Goal: Information Seeking & Learning: Learn about a topic

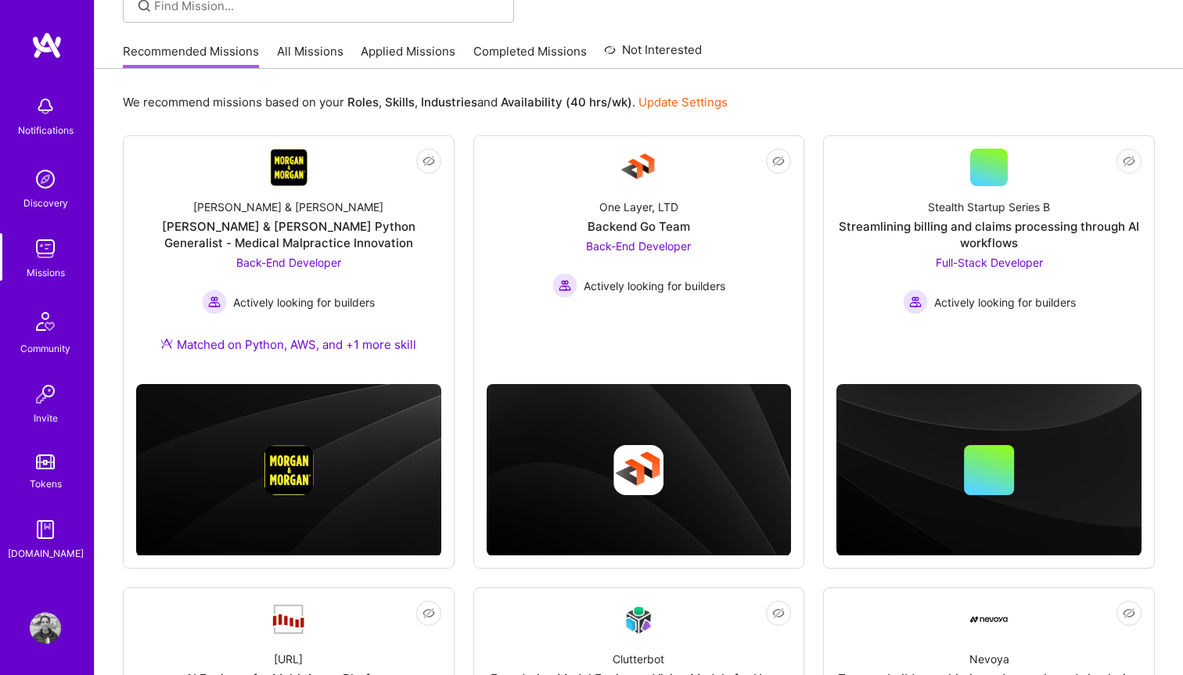
scroll to position [134, 0]
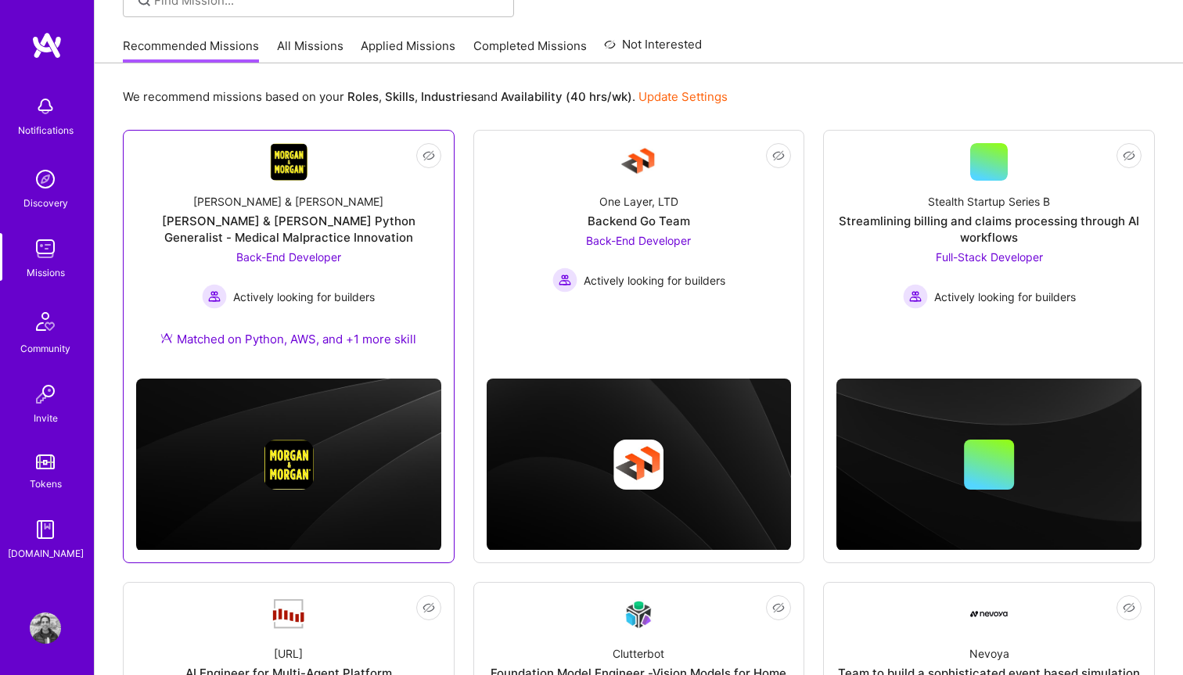
click at [336, 220] on div "Morgan & Morgan Python Generalist - Medical Malpractice Innovation" at bounding box center [288, 229] width 305 height 33
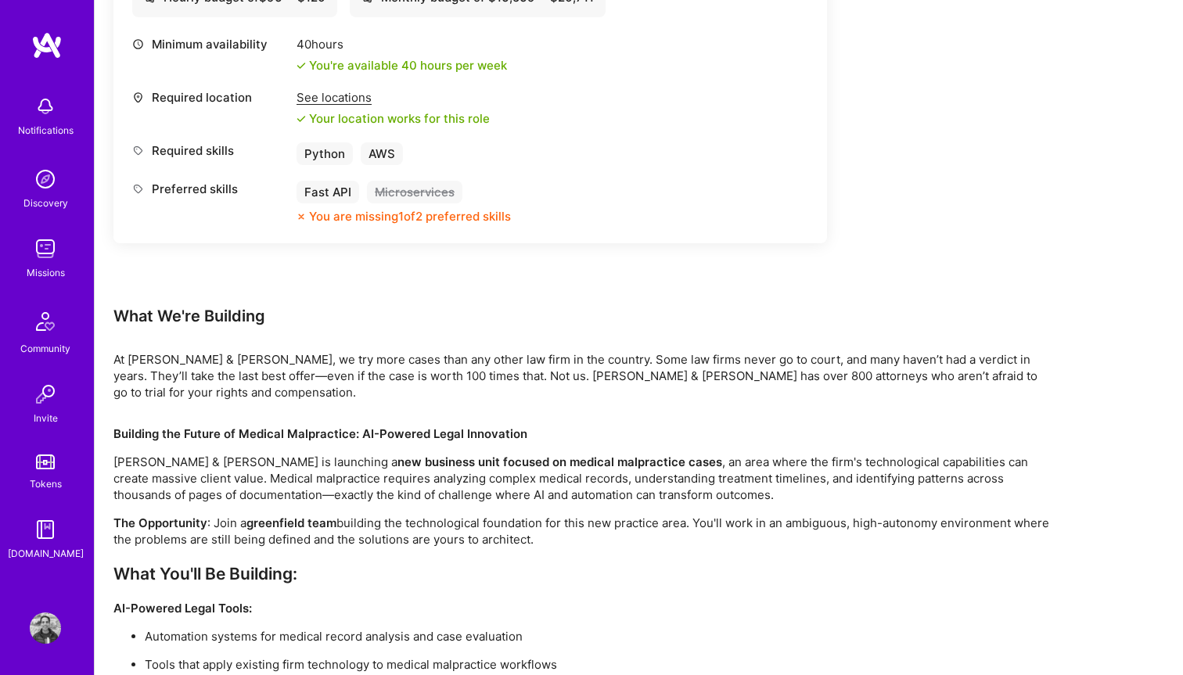
scroll to position [634, 0]
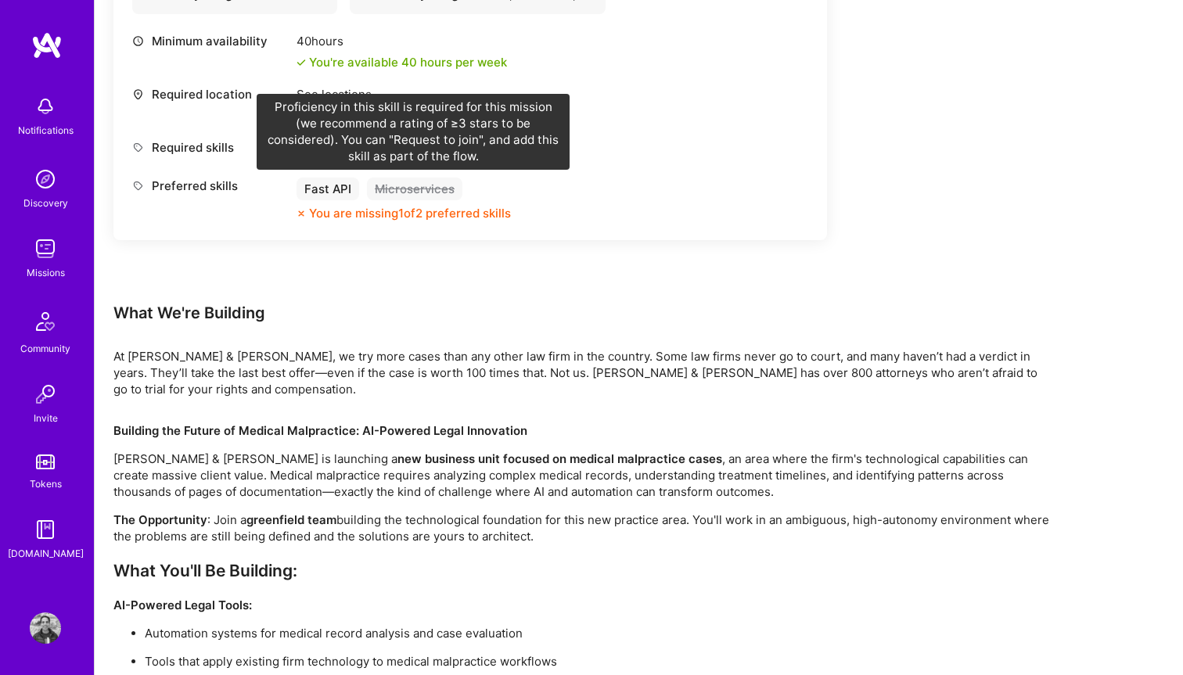
click at [411, 184] on div "Microservices" at bounding box center [414, 189] width 95 height 23
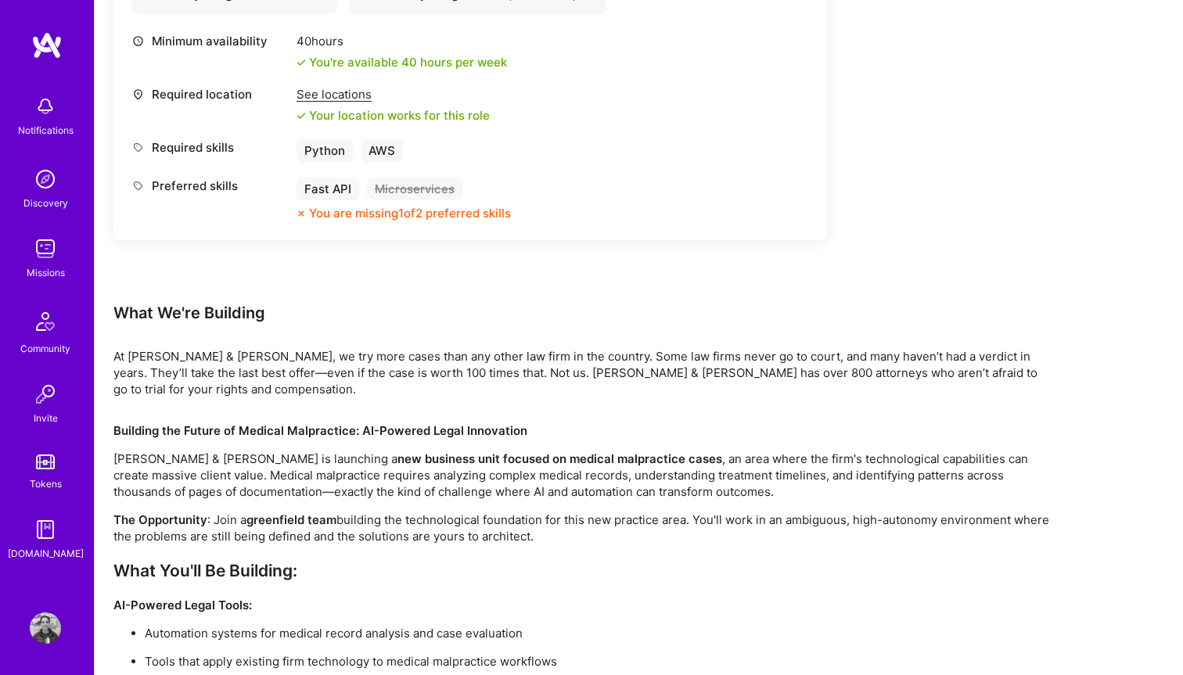
click at [405, 213] on div "You are missing 1 of 2 preferred skills" at bounding box center [410, 213] width 202 height 16
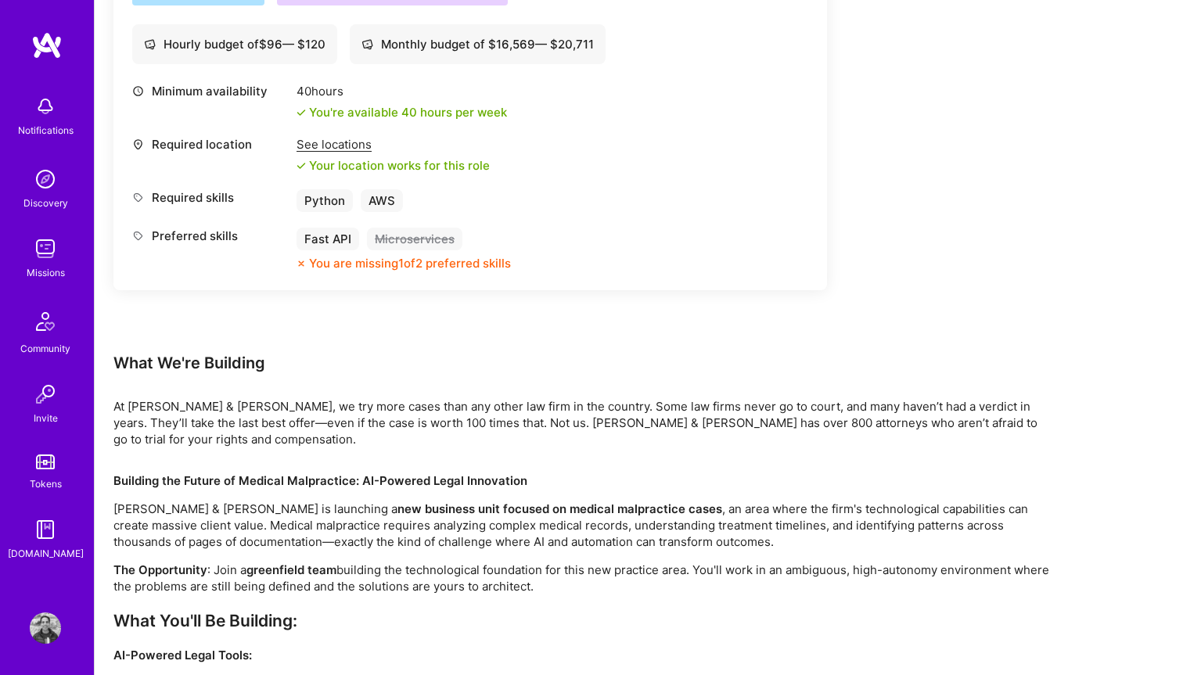
scroll to position [567, 0]
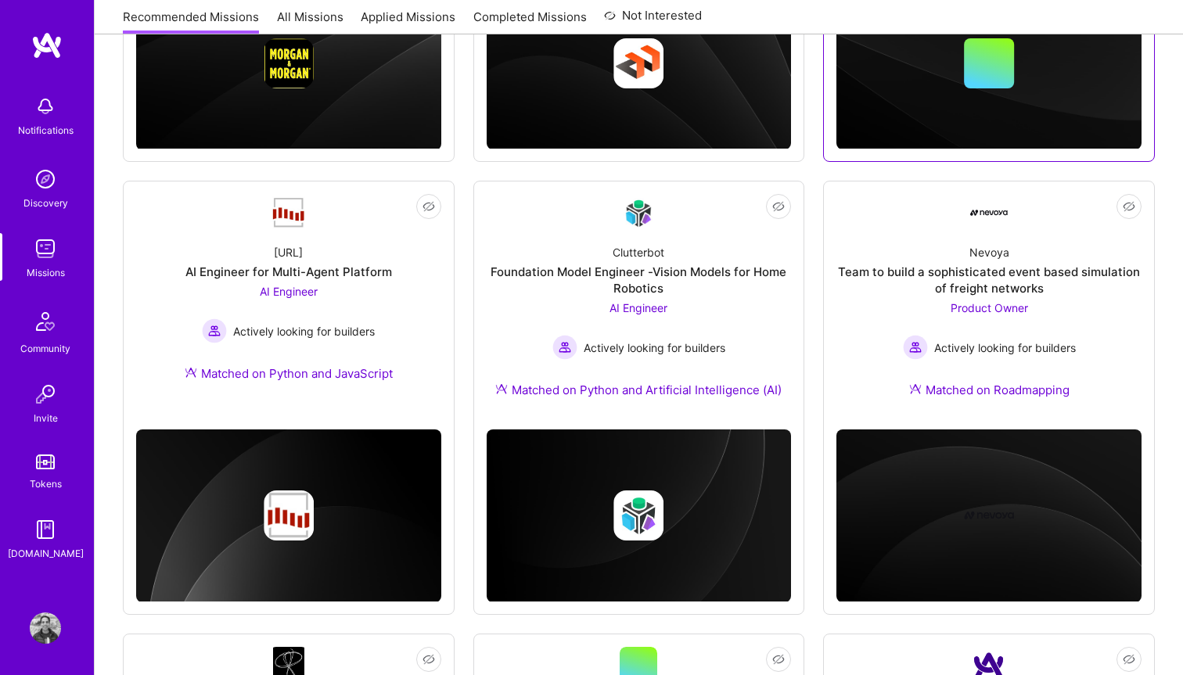
scroll to position [538, 0]
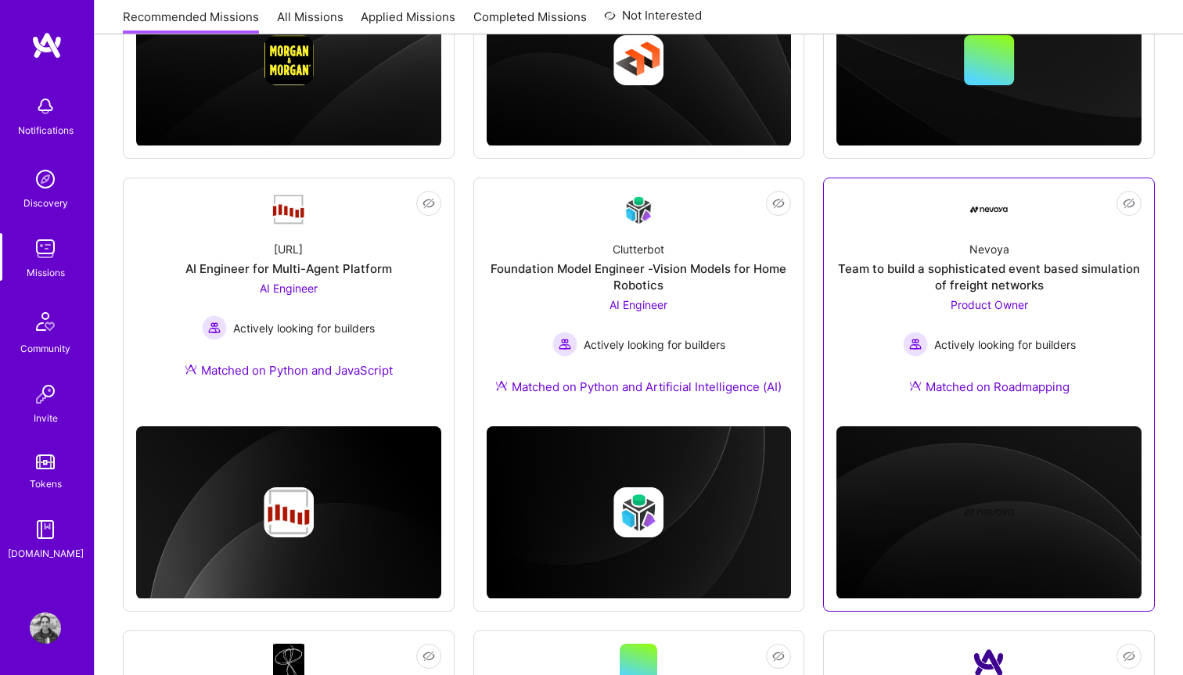
click at [979, 288] on div "Team to build a sophisticated event based simulation of freight networks" at bounding box center [988, 276] width 305 height 33
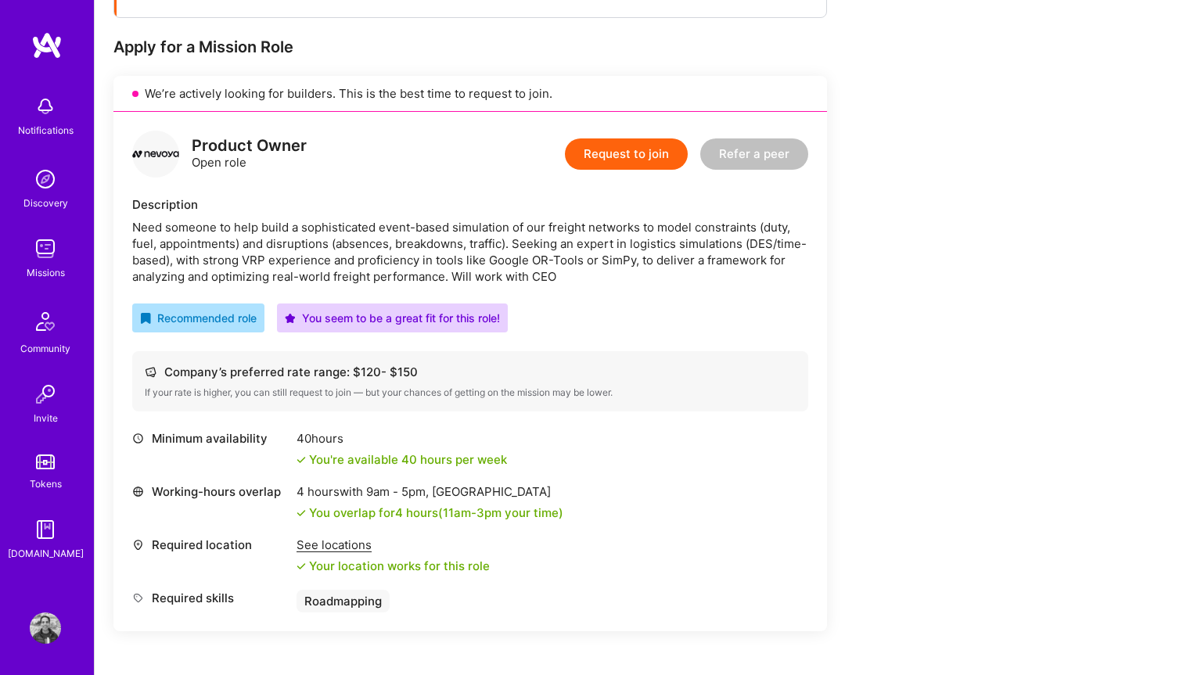
scroll to position [297, 0]
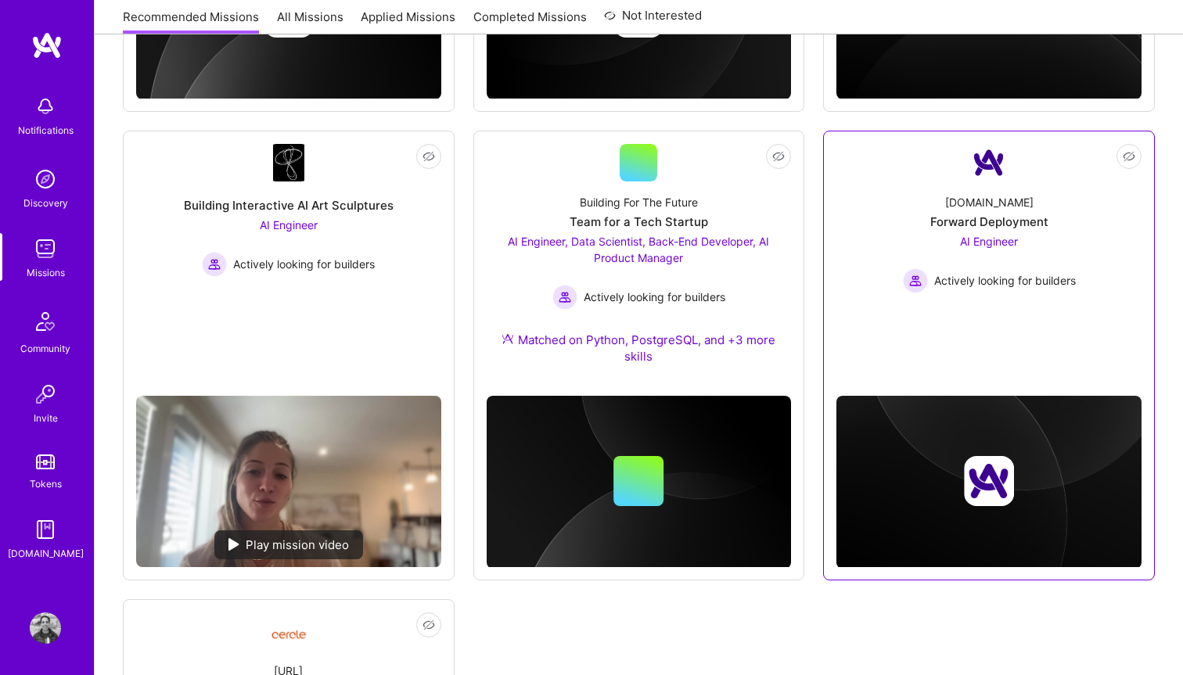
scroll to position [1040, 0]
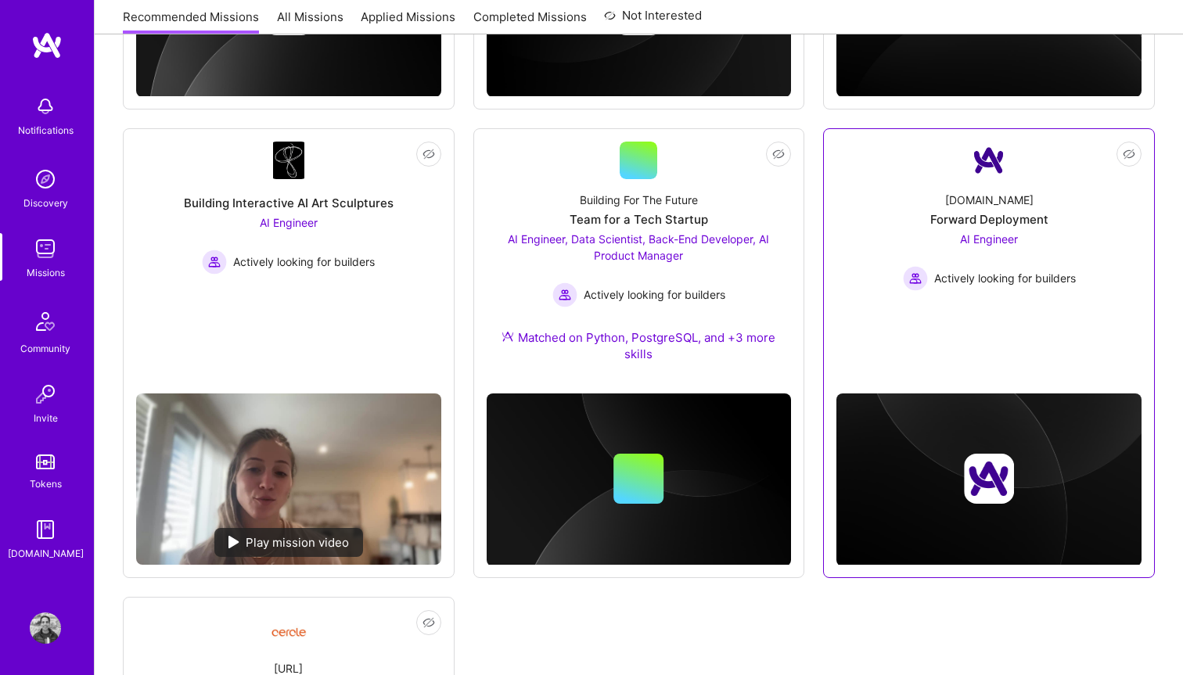
click at [1015, 221] on div "Forward Deployment" at bounding box center [989, 219] width 118 height 16
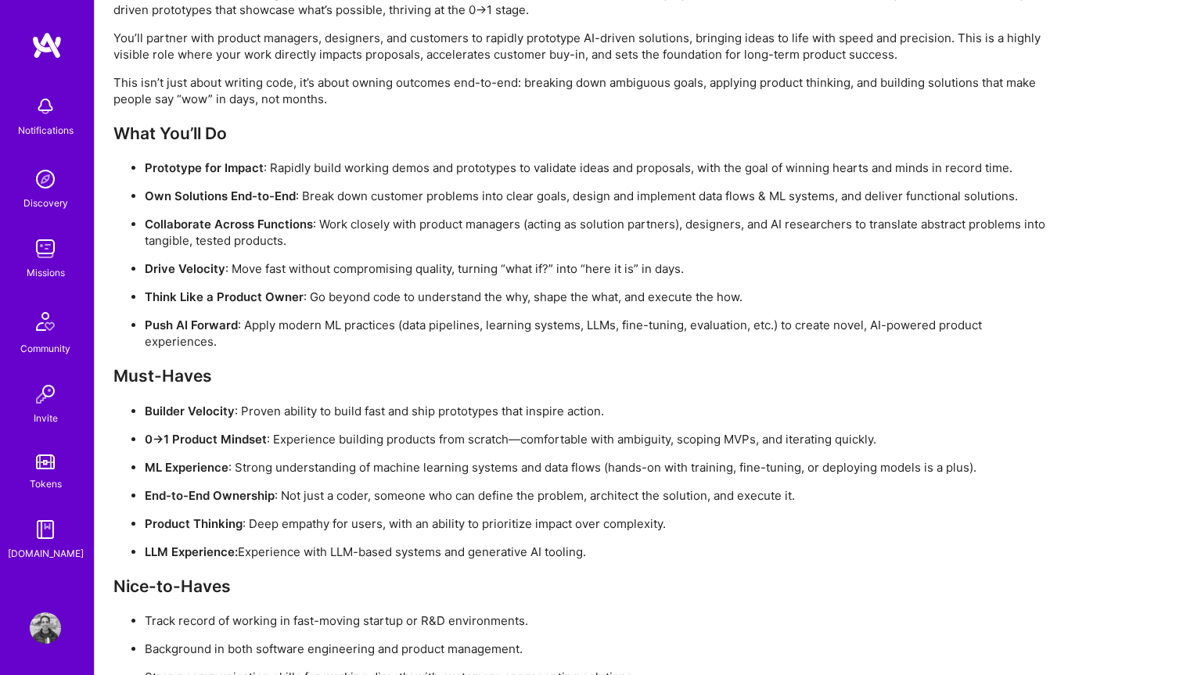
scroll to position [1174, 0]
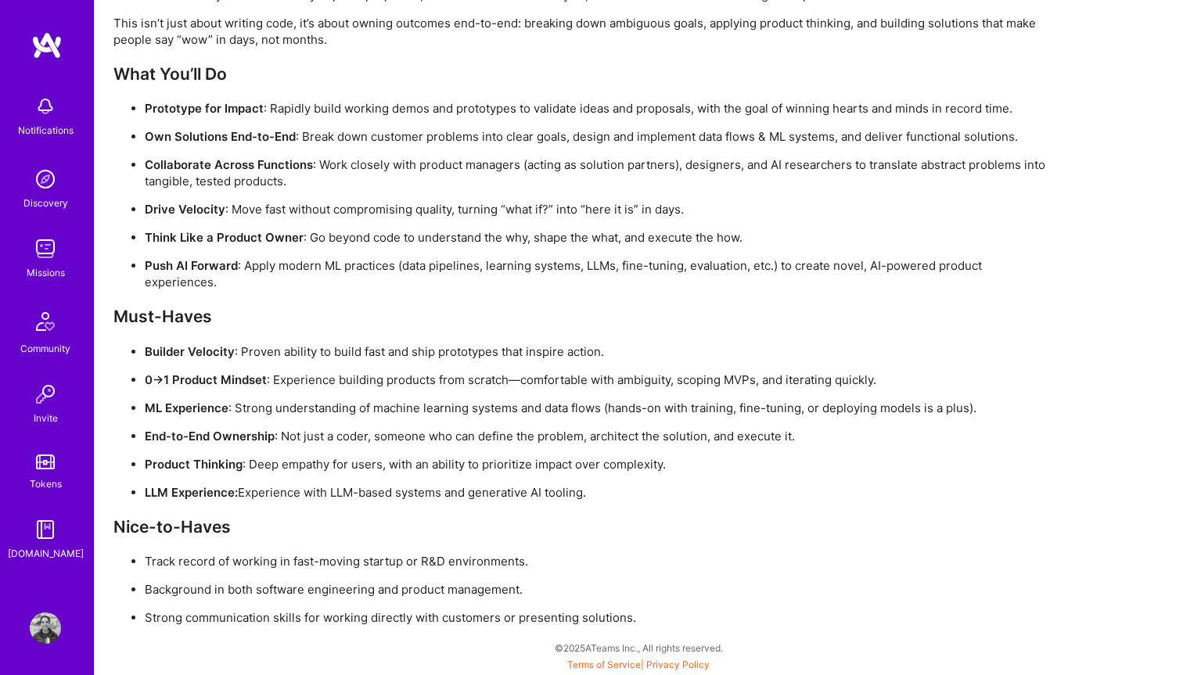
click at [841, 290] on div "About the Role As a Forward Deployment Engineer (FDE) on our AI Solutions Team …" at bounding box center [582, 258] width 939 height 736
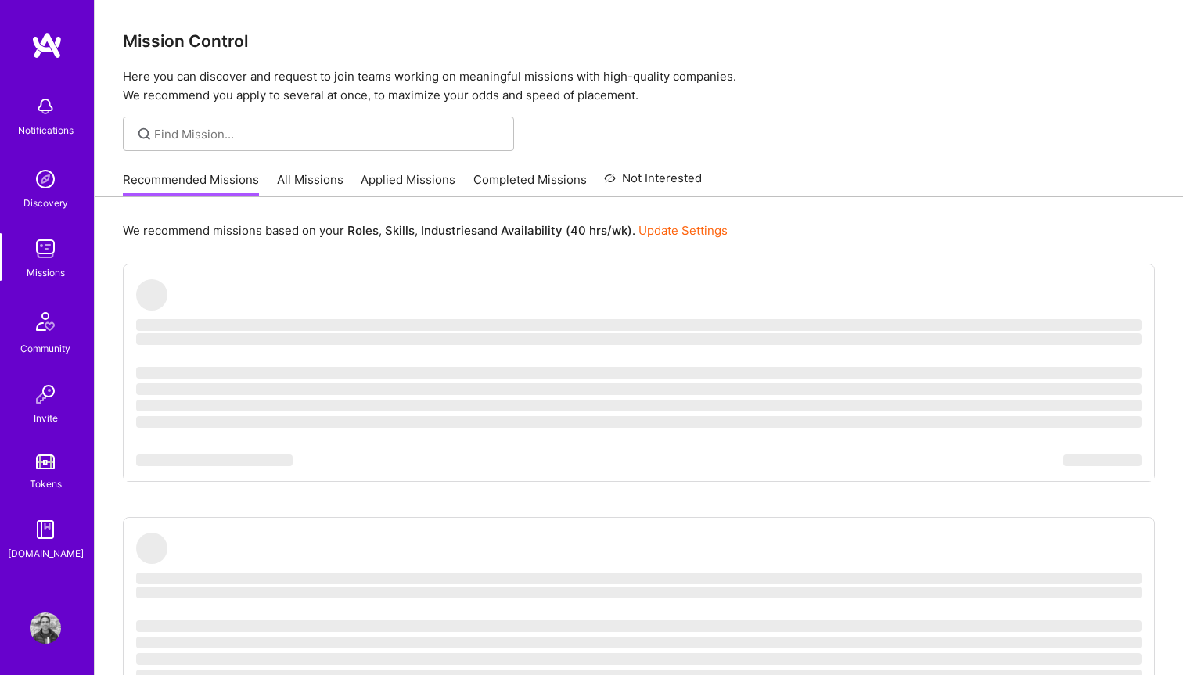
scroll to position [1040, 0]
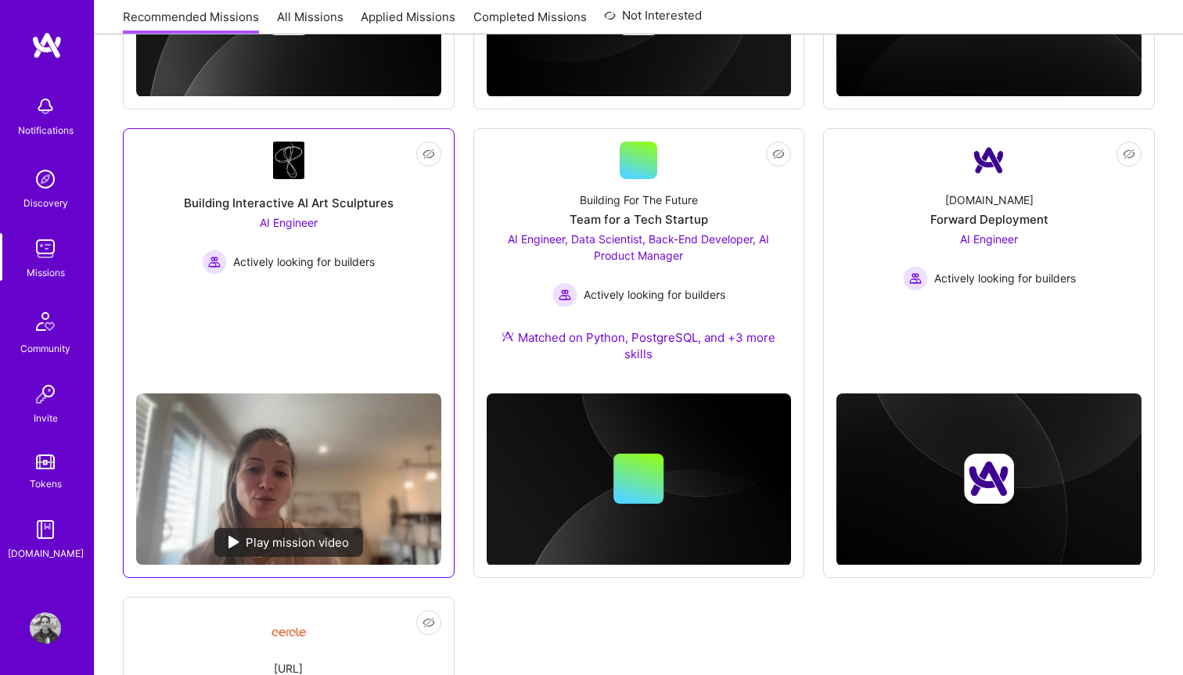
click at [304, 207] on div "Building Interactive AI Art Sculptures" at bounding box center [289, 203] width 210 height 16
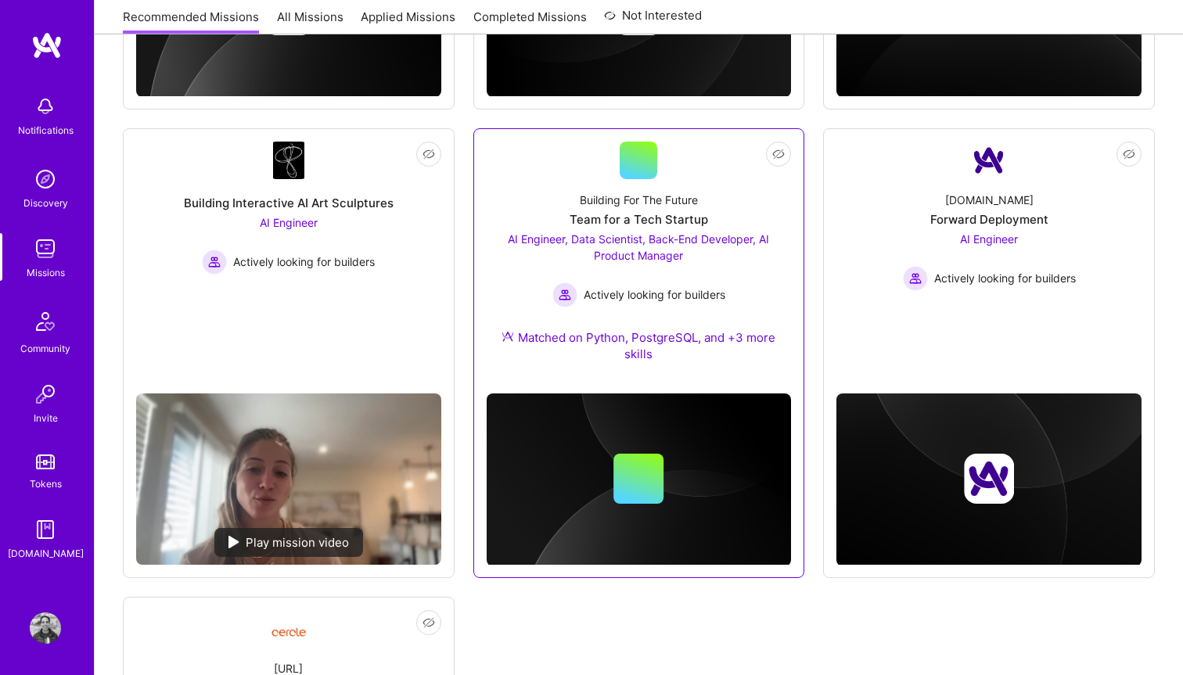
click at [612, 224] on div "Team for a Tech Startup" at bounding box center [638, 219] width 138 height 16
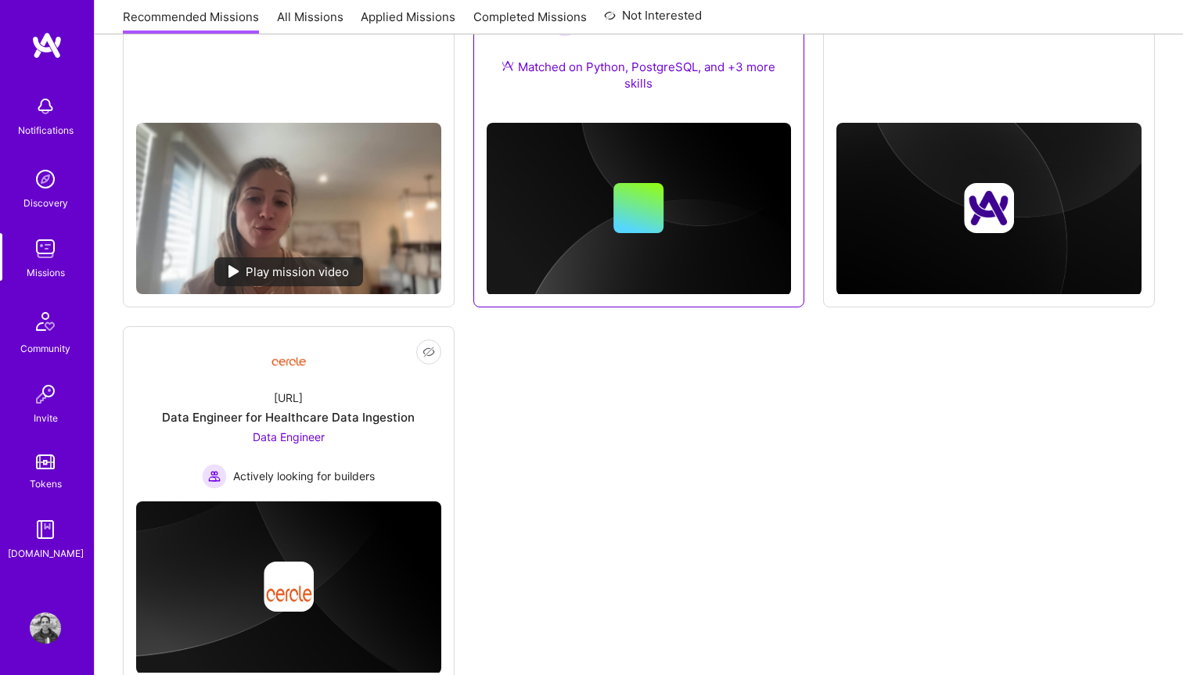
scroll to position [1360, 0]
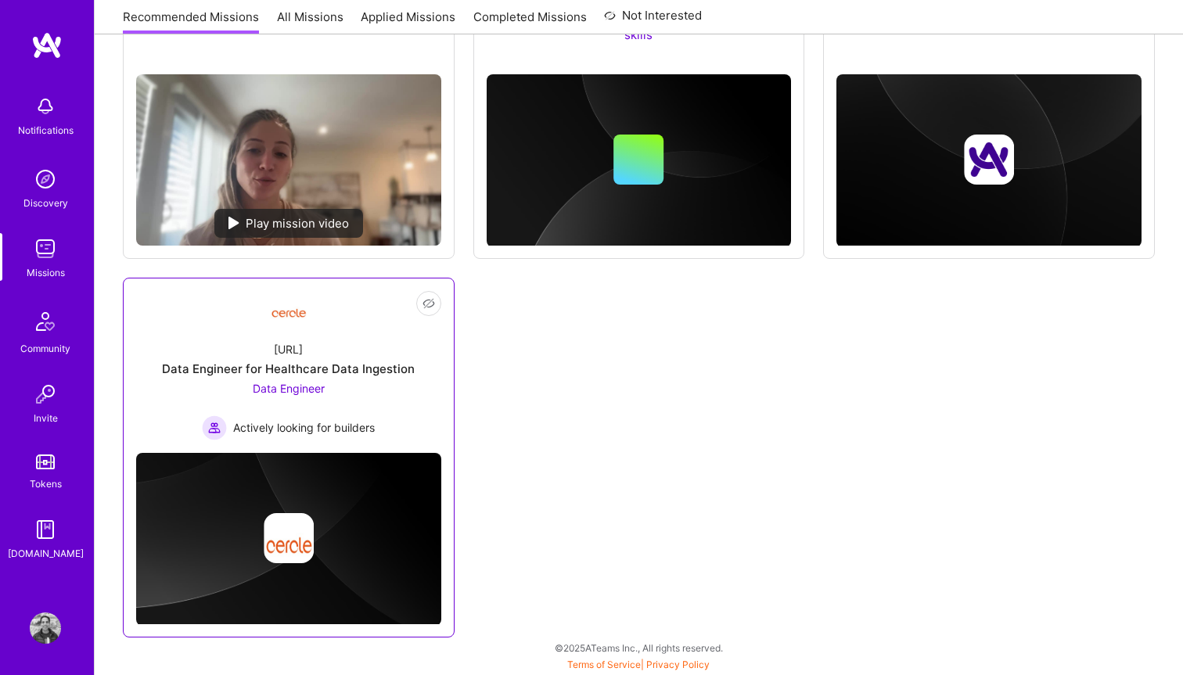
click at [393, 373] on div "Data Engineer for Healthcare Data Ingestion" at bounding box center [288, 369] width 253 height 16
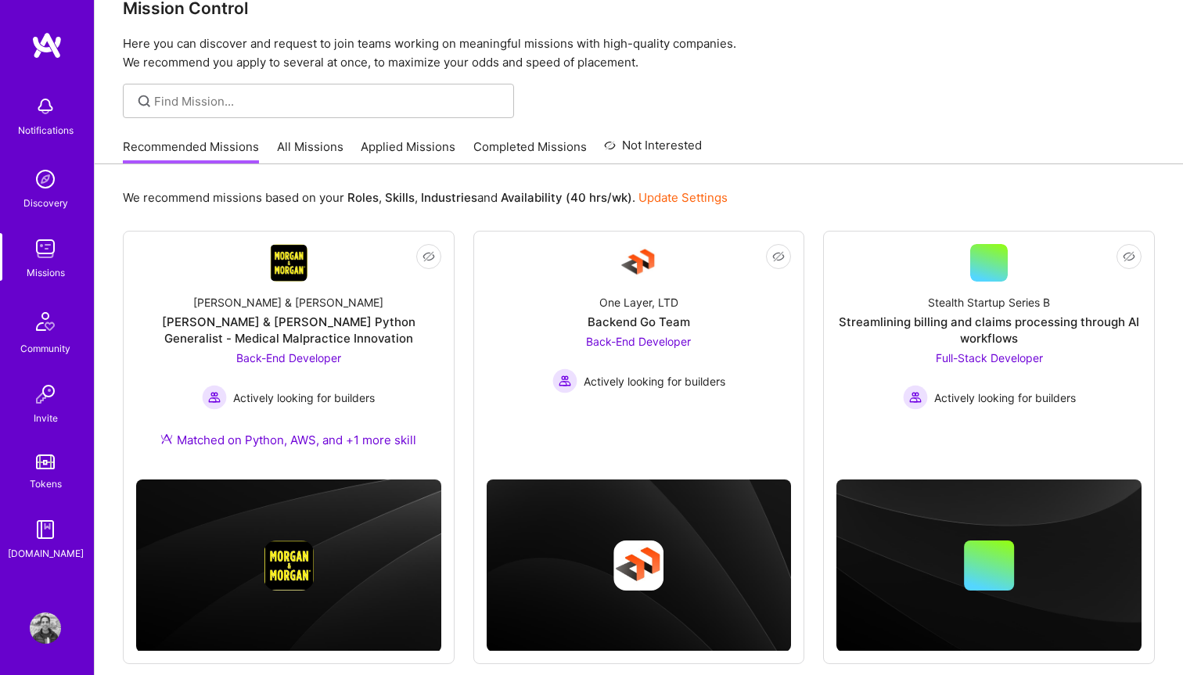
scroll to position [0, 0]
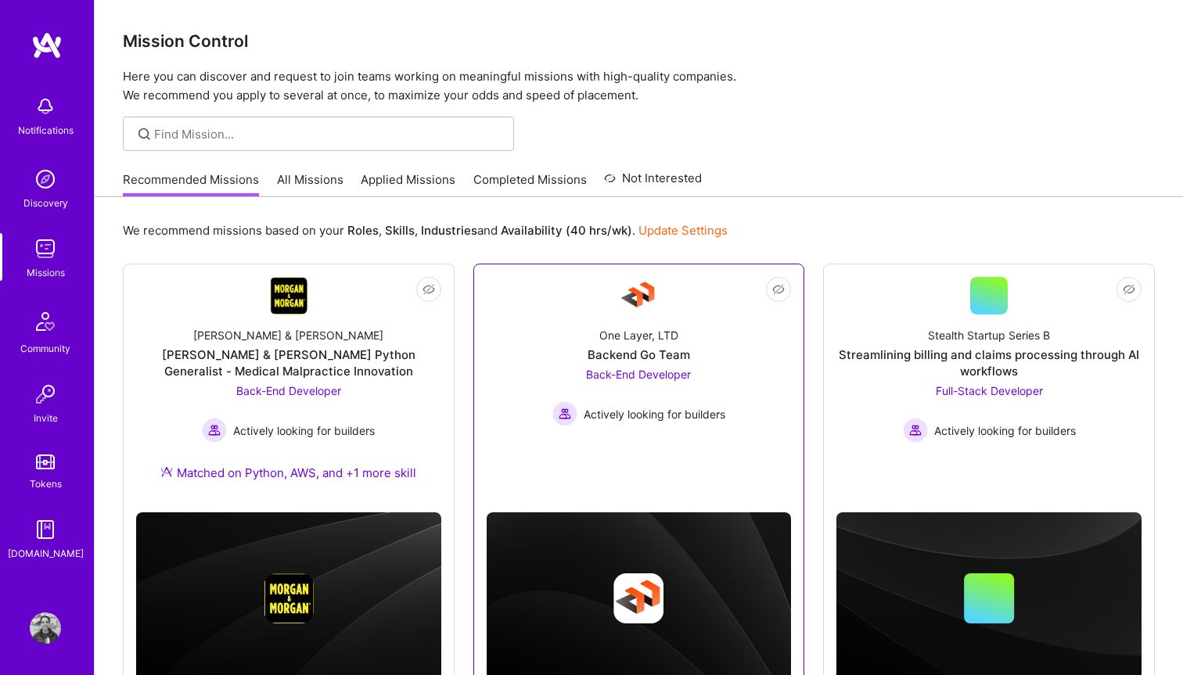
click at [593, 341] on div "One Layer, LTD Backend Go Team Back-End Developer Actively looking for builders" at bounding box center [639, 370] width 305 height 112
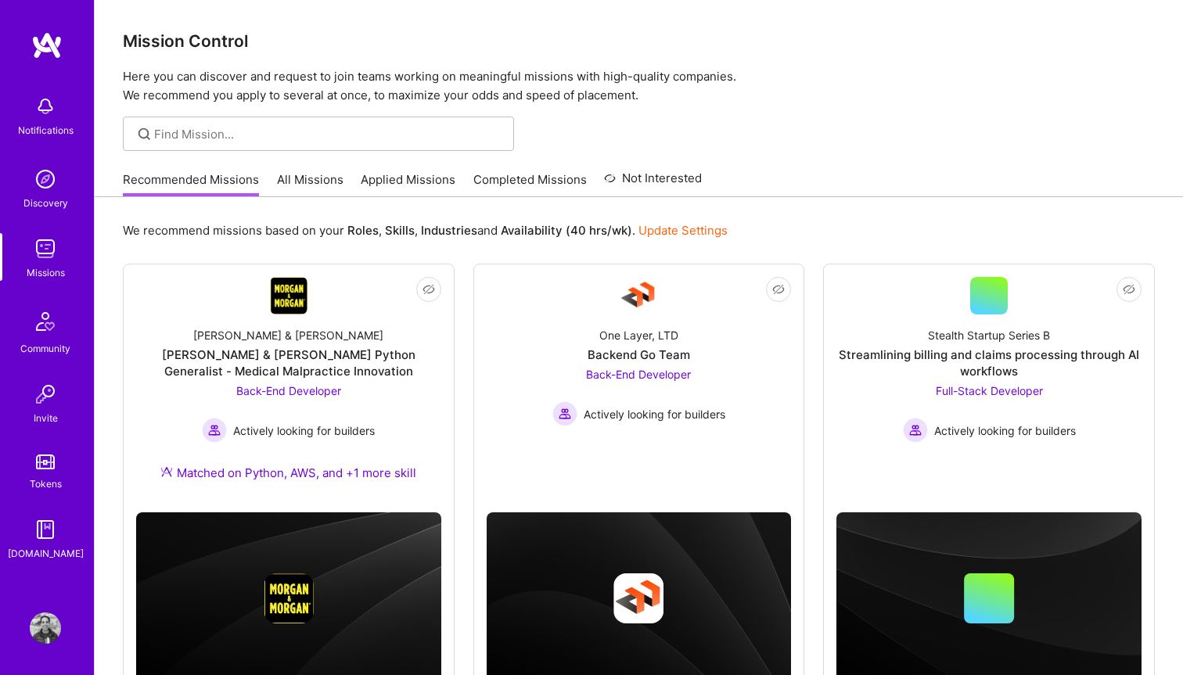
click at [324, 176] on link "All Missions" at bounding box center [310, 184] width 66 height 26
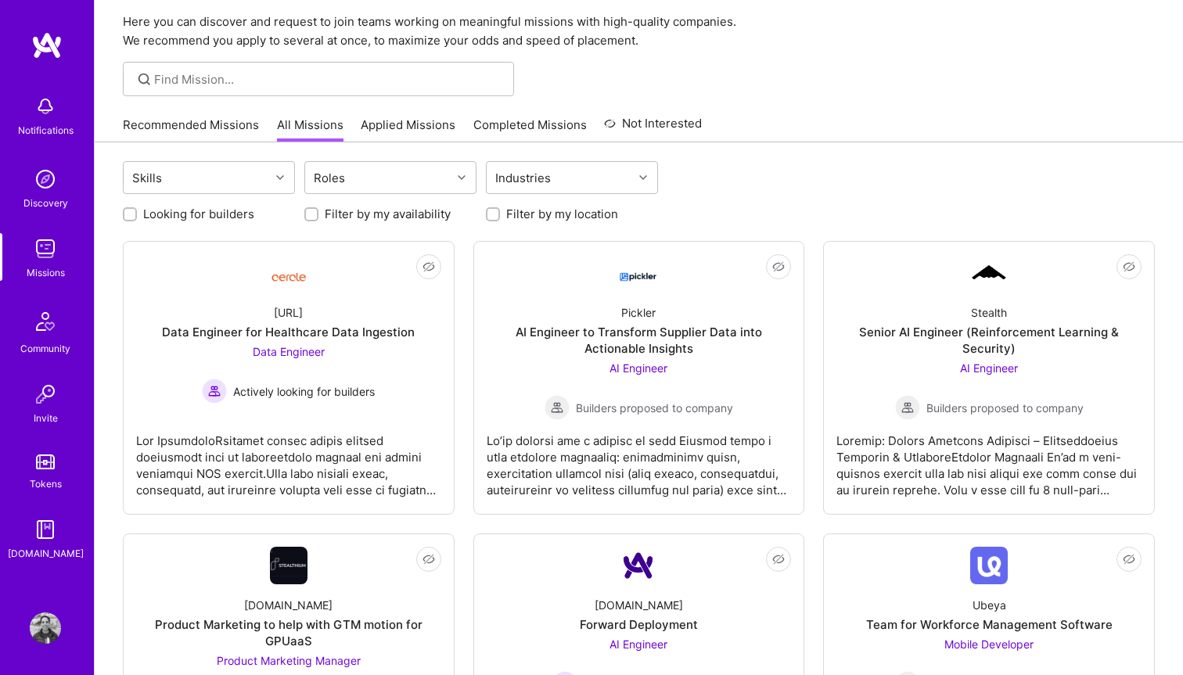
scroll to position [57, 0]
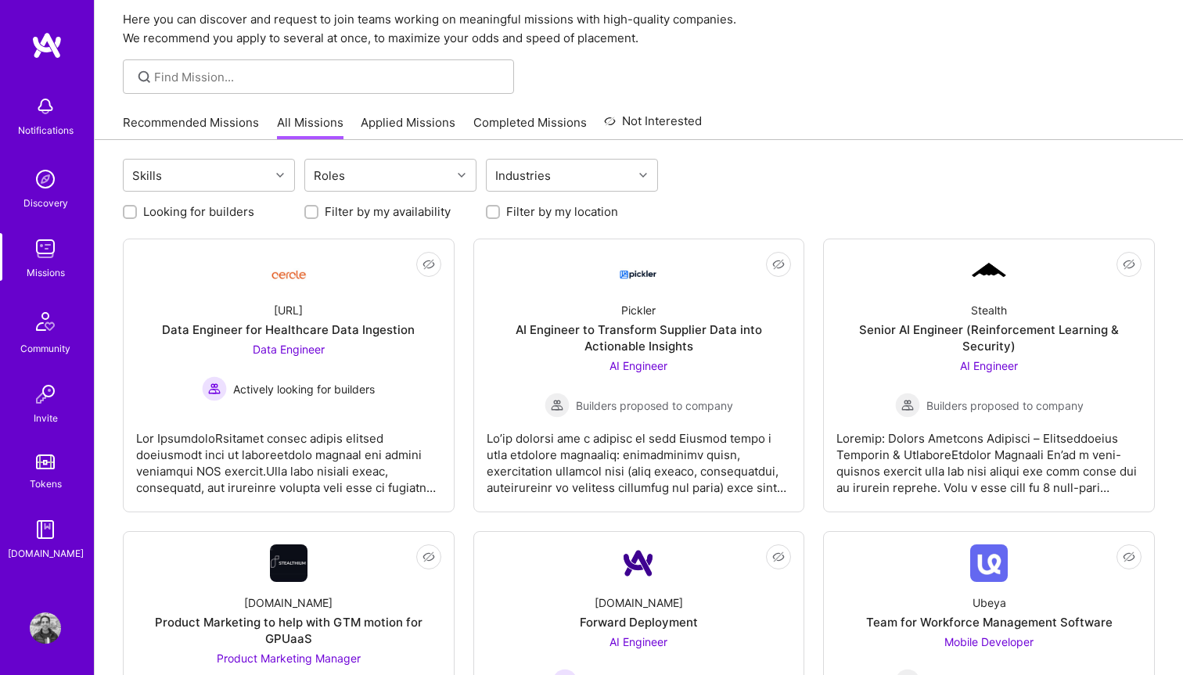
click at [201, 214] on label "Looking for builders" at bounding box center [198, 211] width 111 height 16
click at [137, 214] on input "Looking for builders" at bounding box center [131, 212] width 11 height 11
checkbox input "true"
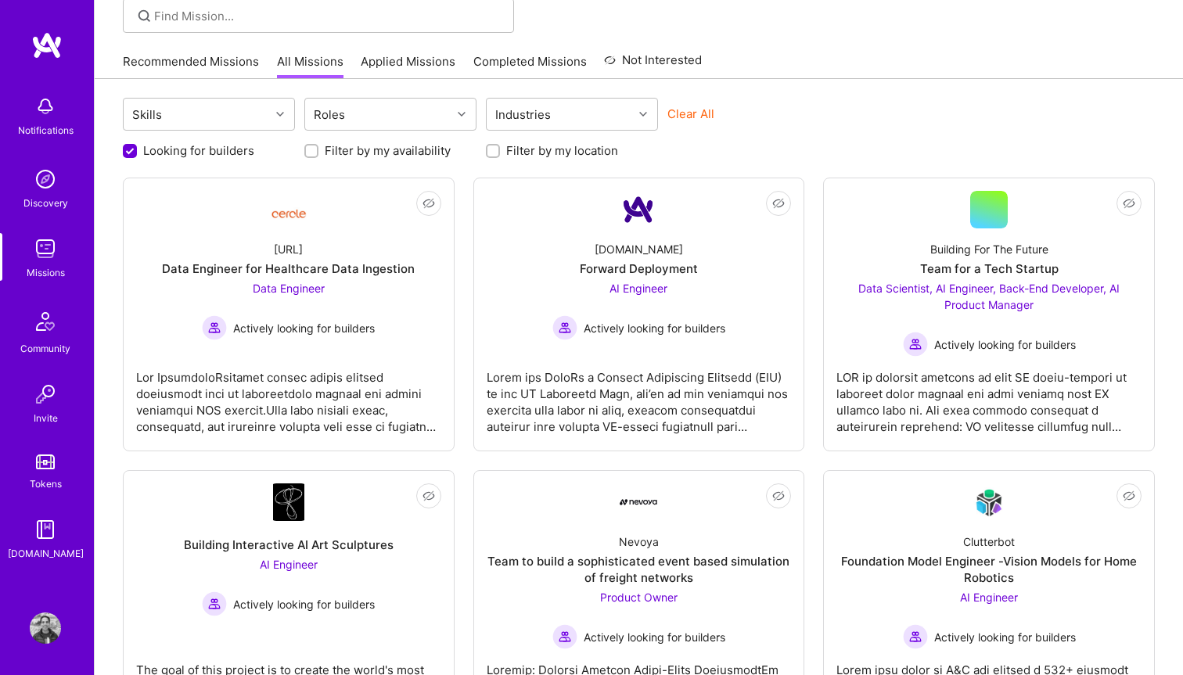
scroll to position [131, 0]
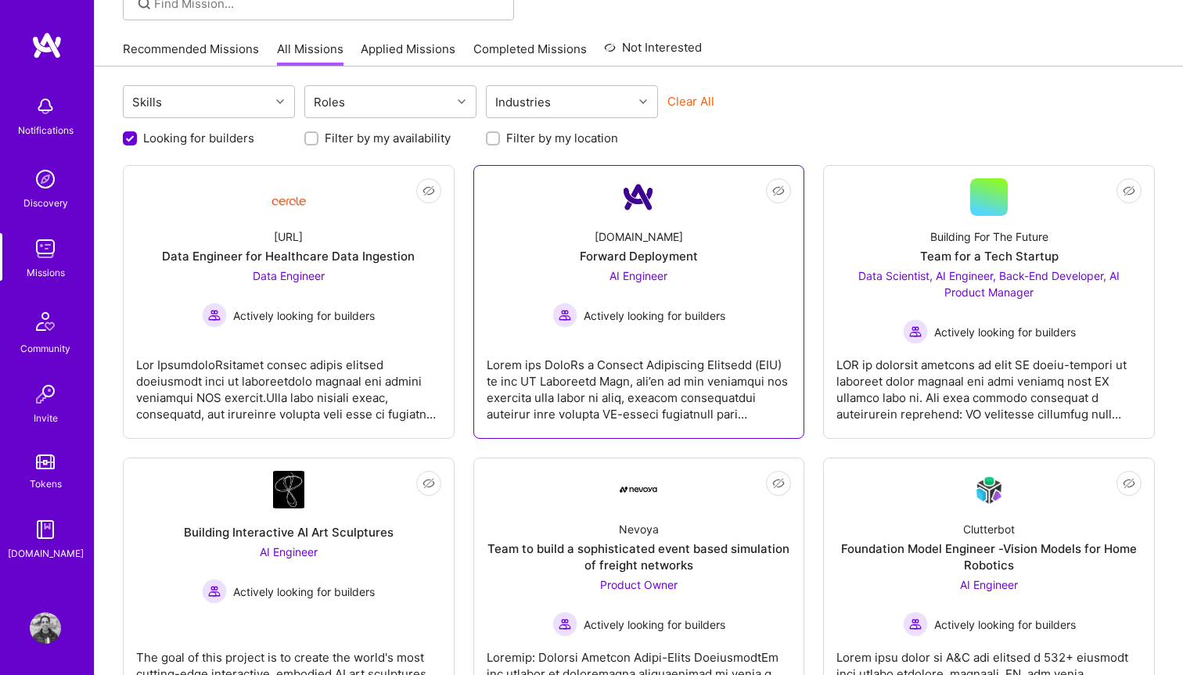
click at [658, 269] on span "AI Engineer" at bounding box center [638, 275] width 58 height 13
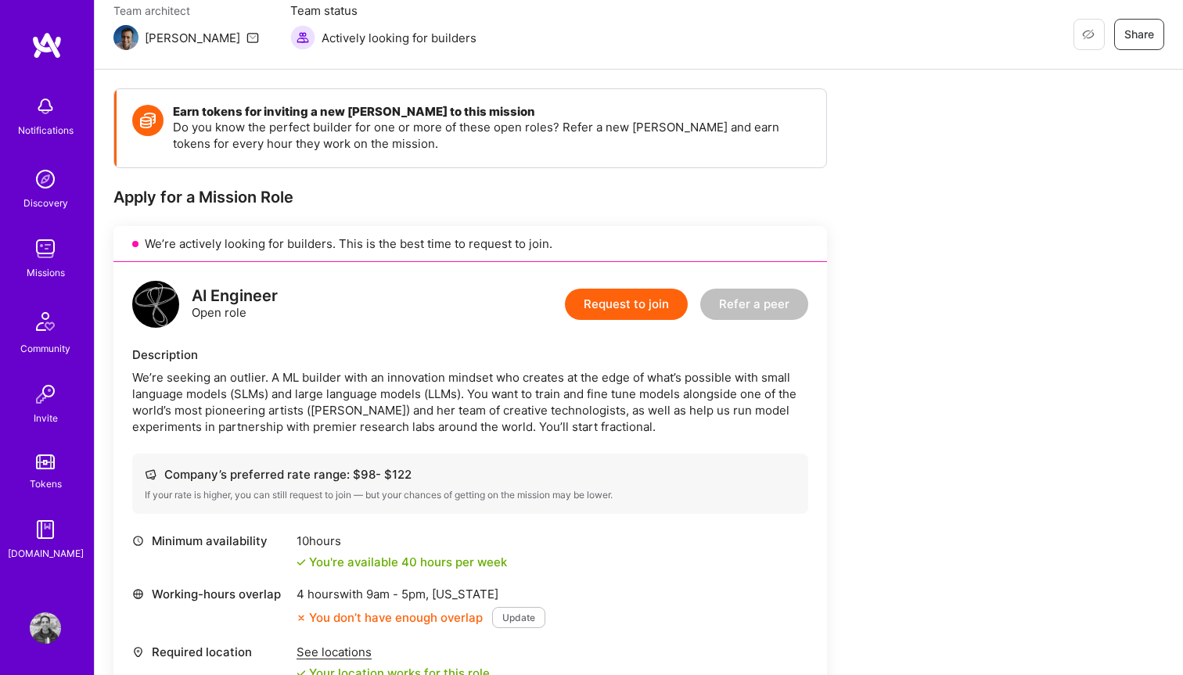
scroll to position [163, 0]
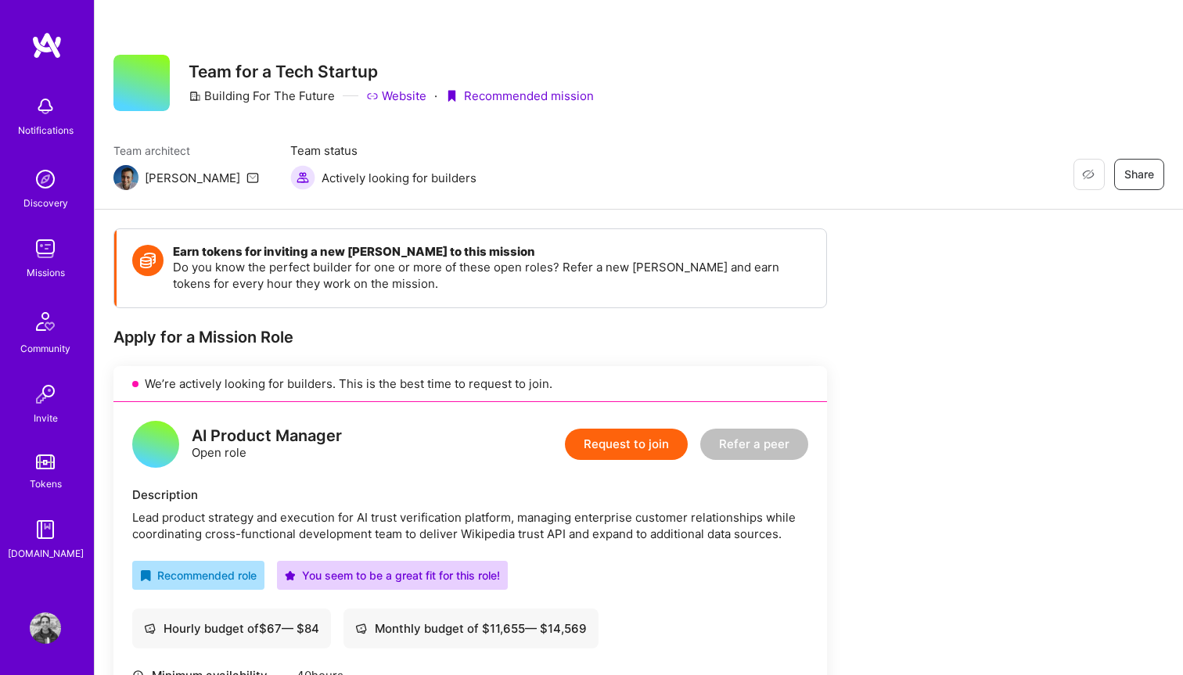
click at [400, 94] on link "Website" at bounding box center [396, 96] width 60 height 16
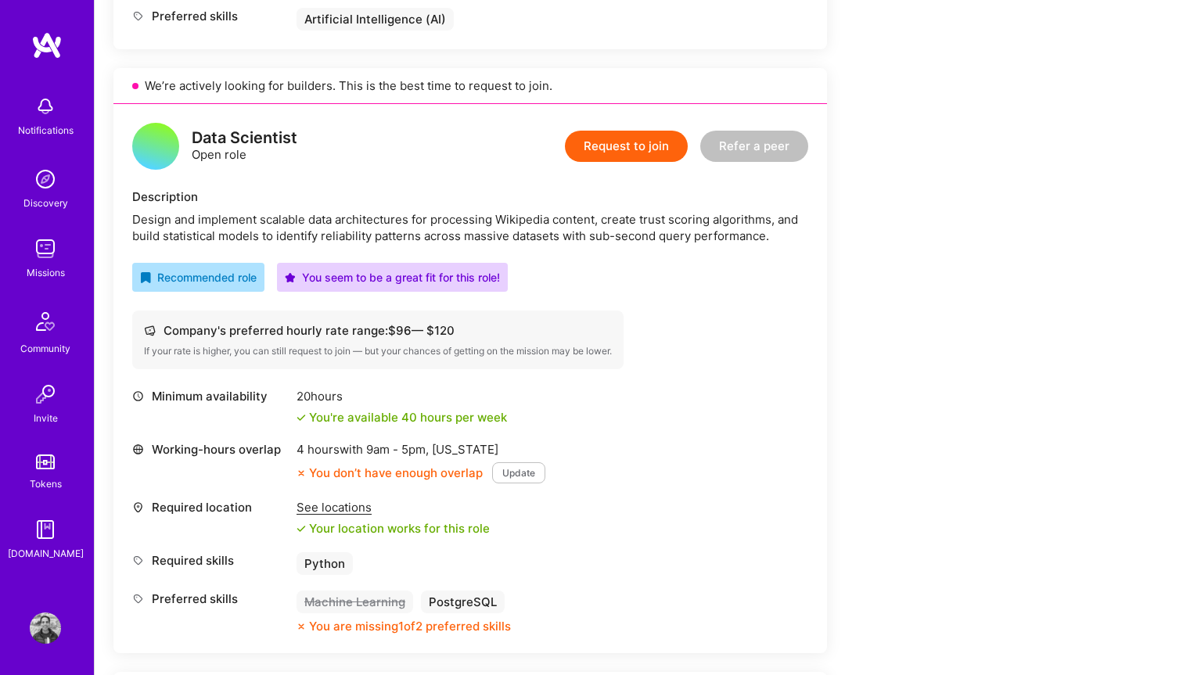
scroll to position [867, 0]
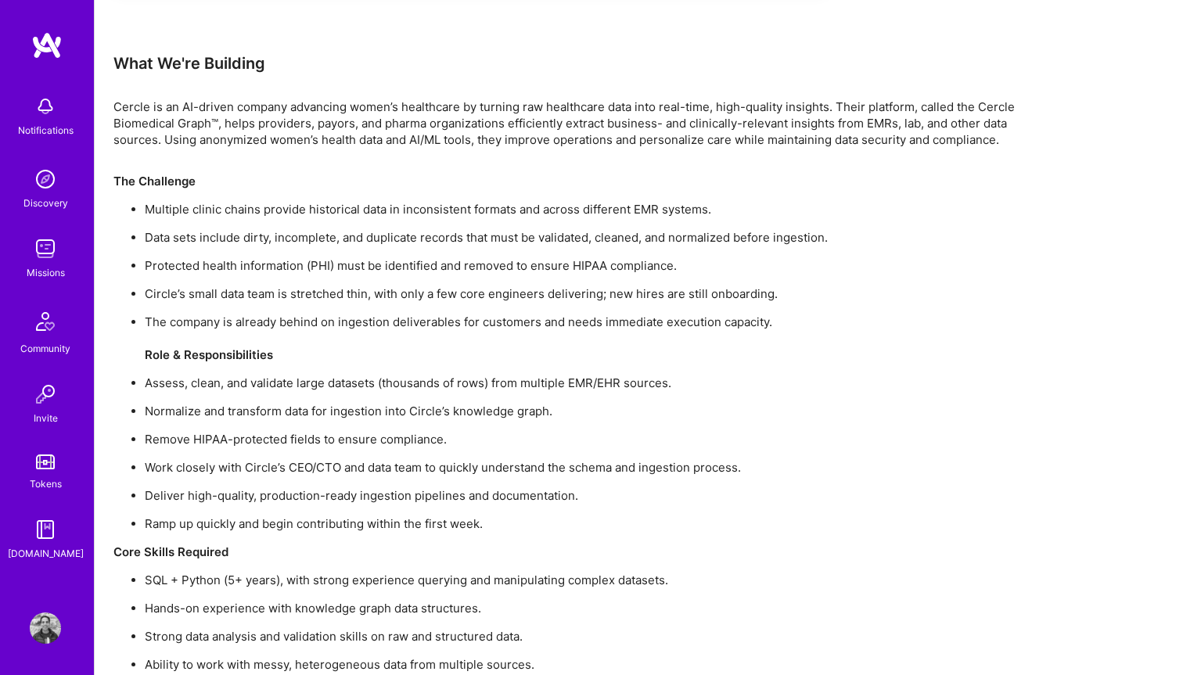
scroll to position [979, 0]
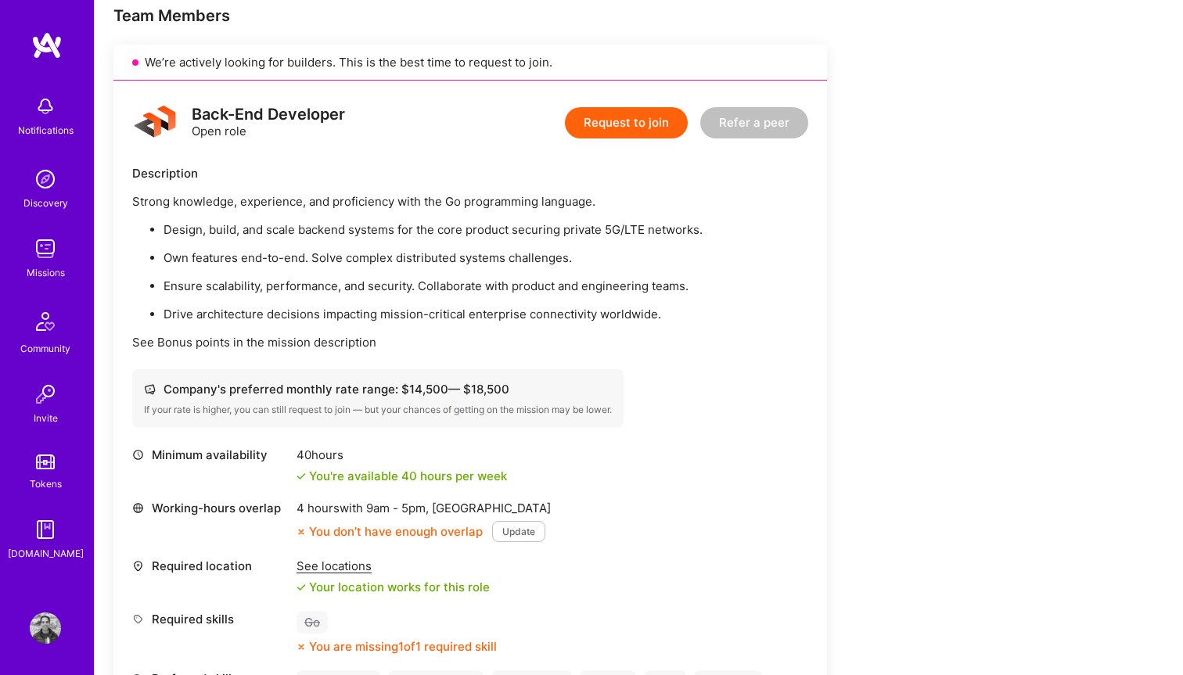
scroll to position [322, 0]
click at [742, 365] on div "Back-End Developer Open role Request to join Refer a peer Description Strong kn…" at bounding box center [469, 421] width 713 height 683
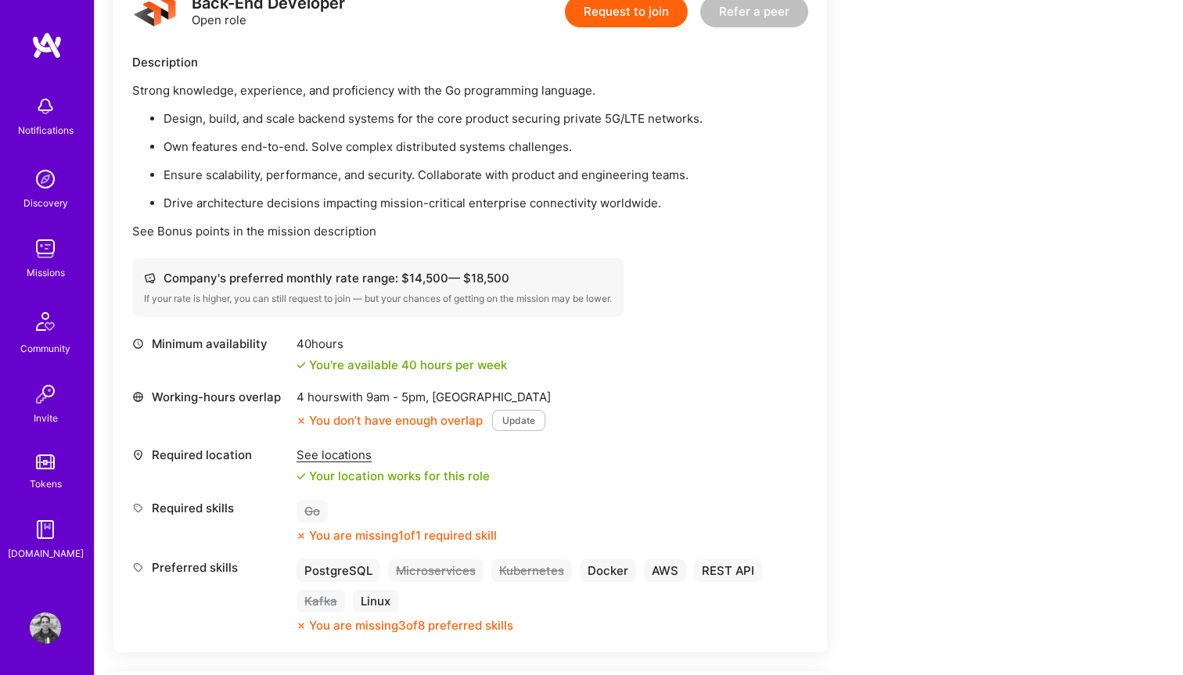
scroll to position [458, 0]
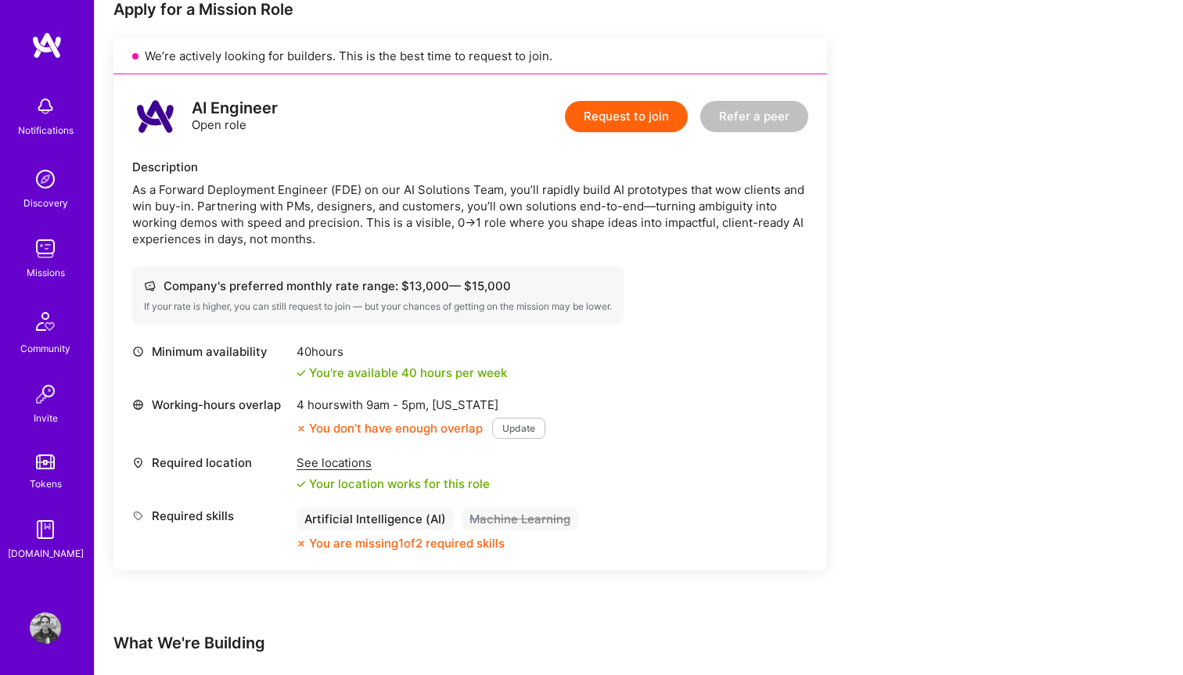
scroll to position [349, 0]
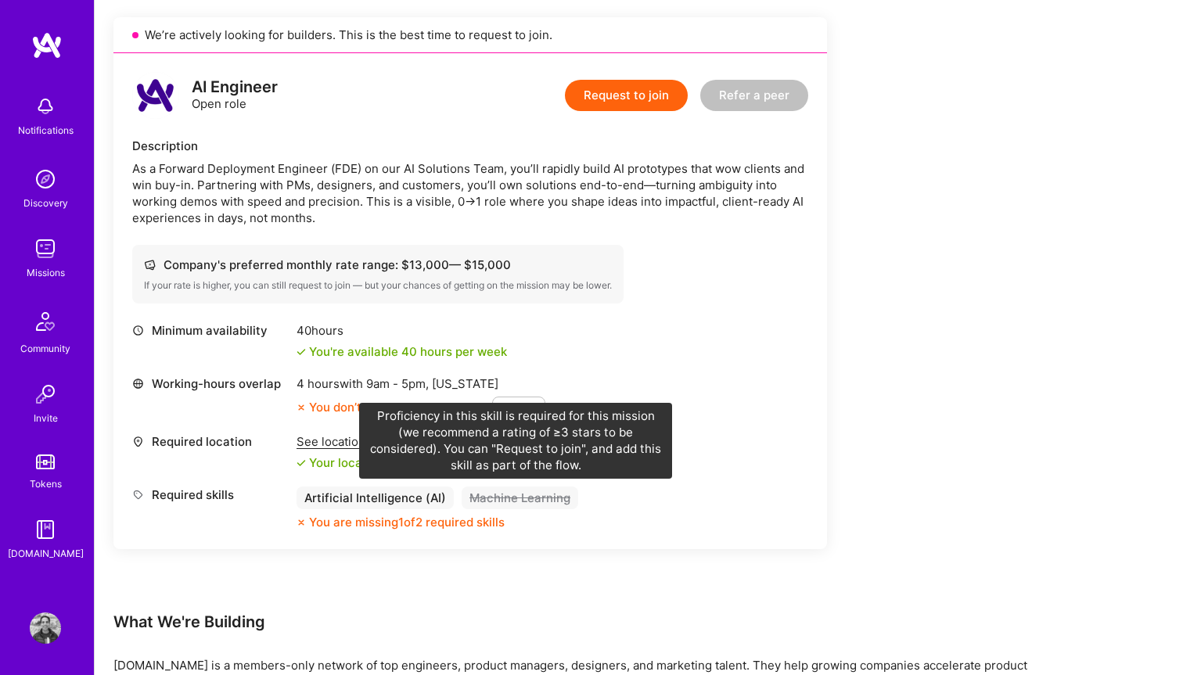
click at [511, 502] on div "Machine Learning" at bounding box center [520, 498] width 117 height 23
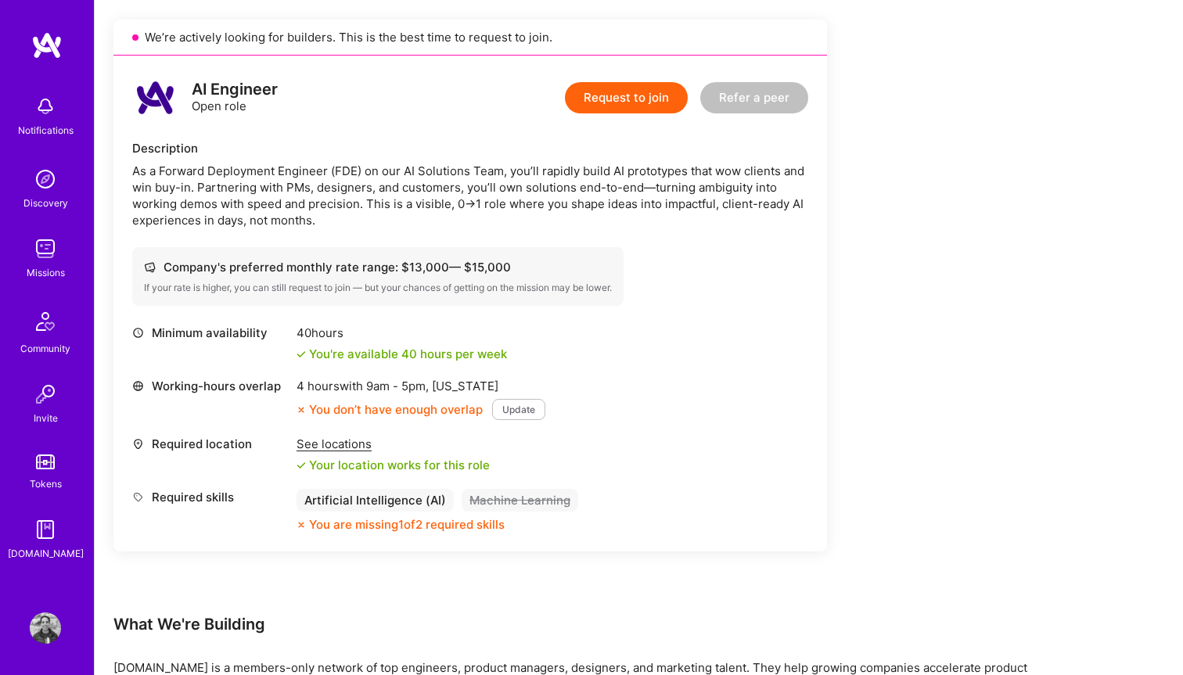
scroll to position [370, 0]
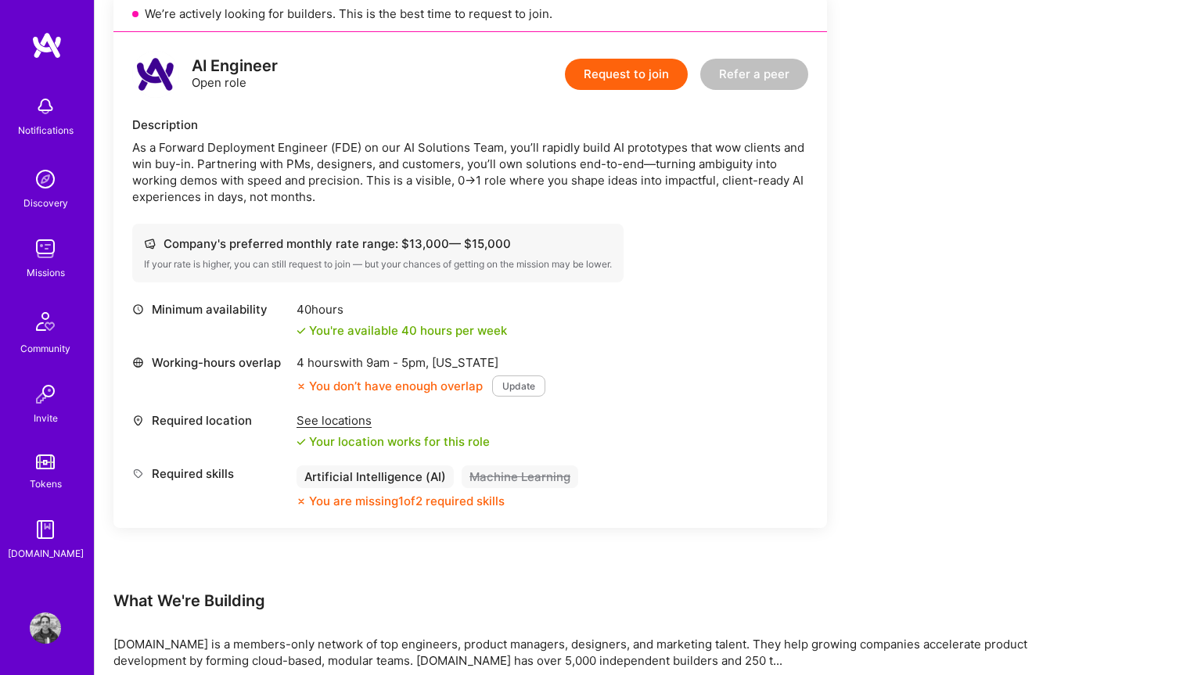
click at [515, 387] on button "Update" at bounding box center [518, 385] width 53 height 21
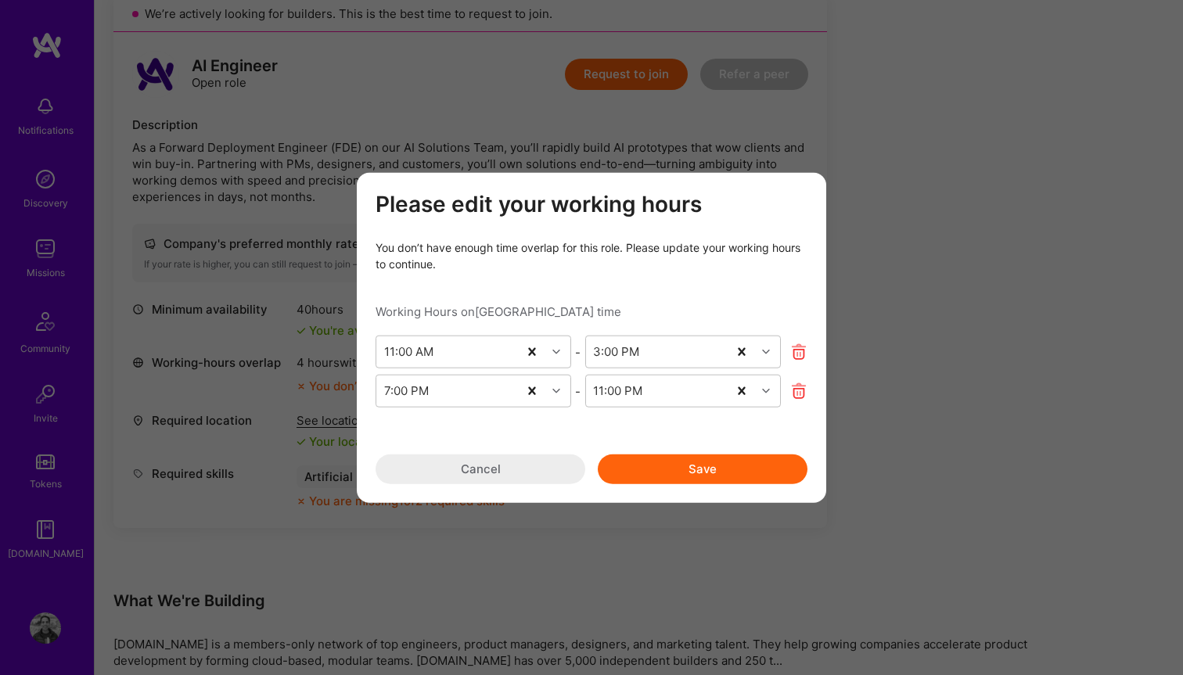
click at [512, 476] on button "Cancel" at bounding box center [480, 469] width 210 height 30
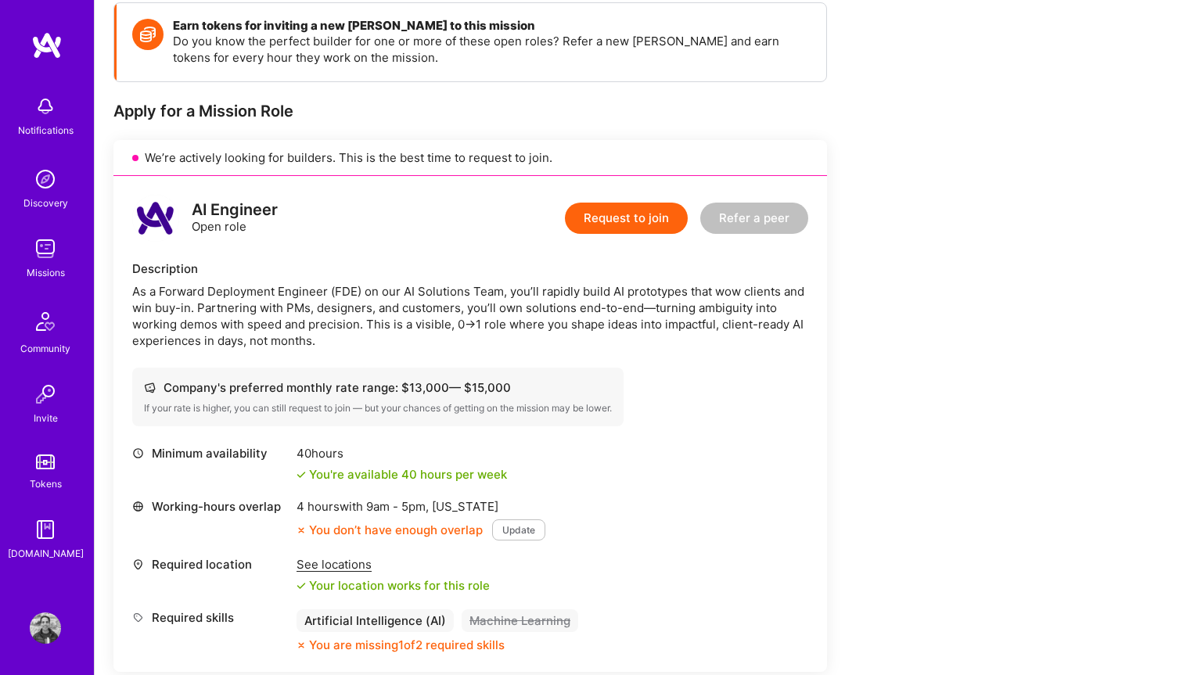
scroll to position [0, 0]
